Goal: Find specific page/section: Find specific page/section

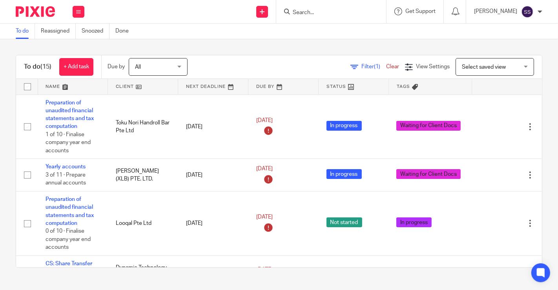
click at [306, 11] on input "Search" at bounding box center [327, 12] width 71 height 7
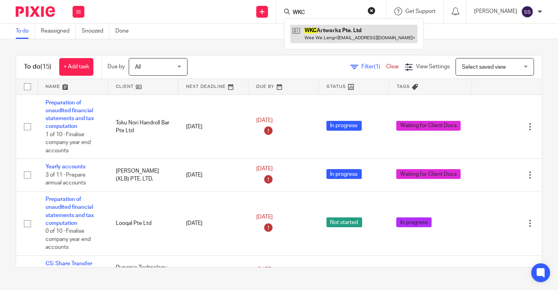
type input "WKC"
click at [353, 42] on link at bounding box center [353, 34] width 127 height 18
